Goal: Task Accomplishment & Management: Use online tool/utility

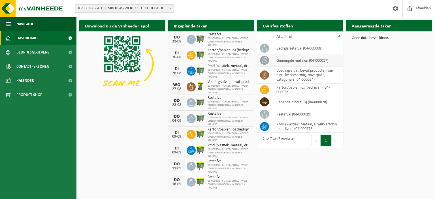
click at [302, 59] on td "gemengde metalen (04-000017)" at bounding box center [307, 60] width 71 height 12
click at [264, 59] on icon at bounding box center [265, 60] width 6 height 6
drag, startPoint x: 298, startPoint y: 159, endPoint x: 281, endPoint y: 154, distance: 18.2
click at [298, 159] on div "Download nu de Vanheede+ app! Verberg Ingeplande taken Bekijk uw kalender DO 21…" at bounding box center [256, 104] width 356 height 175
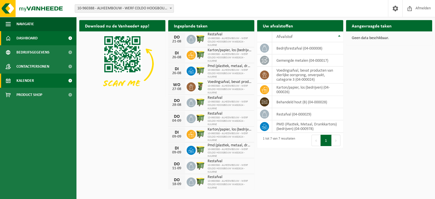
click at [32, 82] on span "Kalender" at bounding box center [25, 81] width 18 height 14
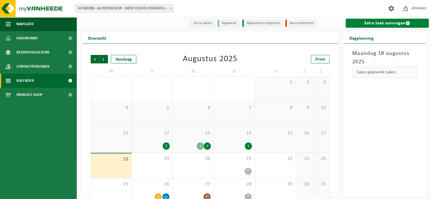
click at [388, 25] on link "Extra taak aanvragen" at bounding box center [386, 23] width 83 height 9
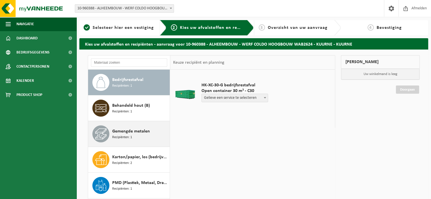
click at [124, 139] on span "Recipiënten: 1" at bounding box center [122, 137] width 20 height 5
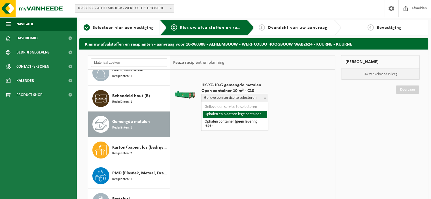
click at [251, 99] on span "Gelieve een service te selecteren" at bounding box center [235, 98] width 66 height 8
select select "P2PL-VEL-091299_HK-XC-10-GN-00_04-000017_46"
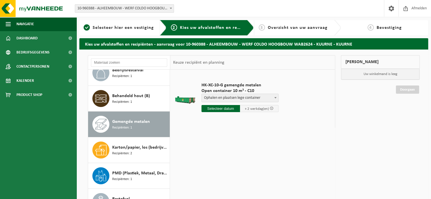
click at [210, 112] on input "text" at bounding box center [220, 108] width 39 height 7
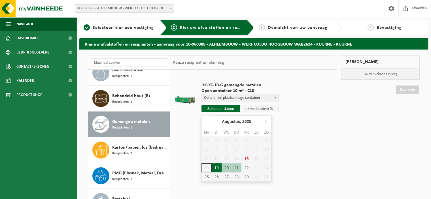
click at [217, 168] on div "19" at bounding box center [216, 167] width 10 height 9
type input "Van 2025-08-19"
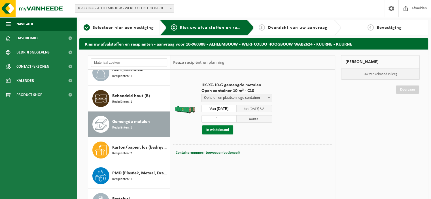
click at [217, 129] on button "In winkelmand" at bounding box center [217, 129] width 31 height 9
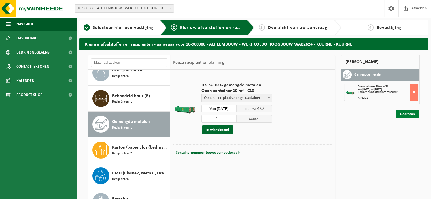
click at [403, 112] on link "Doorgaan" at bounding box center [406, 114] width 23 height 8
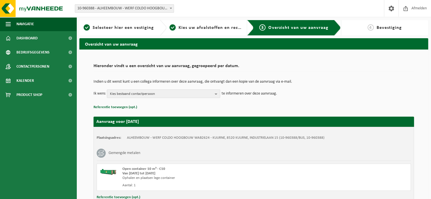
scroll to position [43, 0]
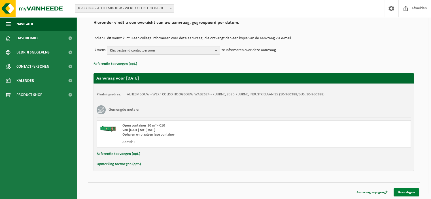
click at [404, 191] on link "Bevestigen" at bounding box center [405, 192] width 25 height 8
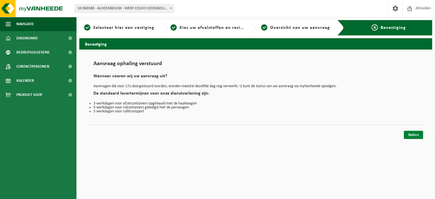
click at [412, 136] on link "Sluiten" at bounding box center [413, 135] width 19 height 8
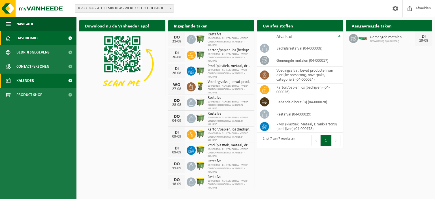
click at [29, 81] on span "Kalender" at bounding box center [25, 81] width 18 height 14
